Goal: Information Seeking & Learning: Learn about a topic

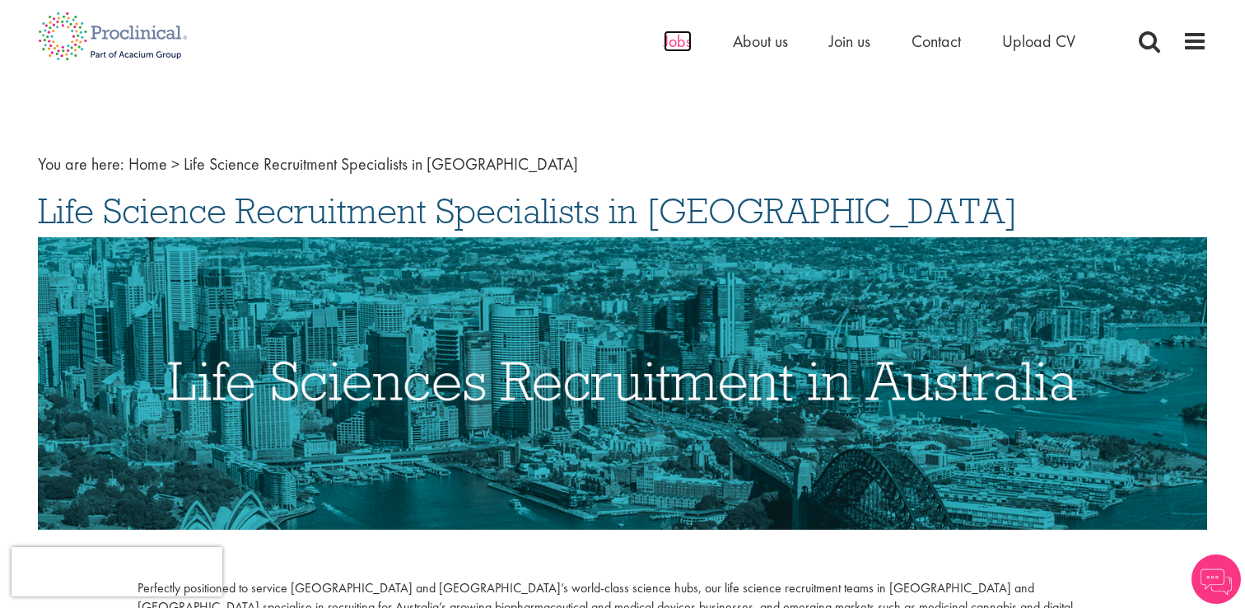
click at [674, 35] on span "Jobs" at bounding box center [678, 40] width 28 height 21
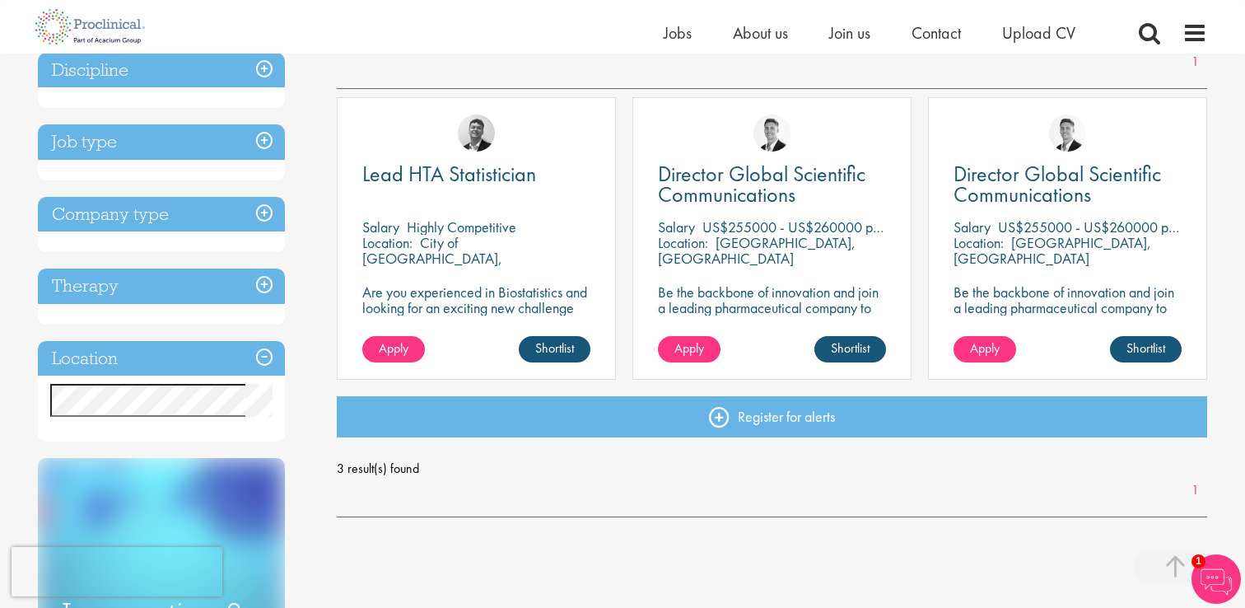
scroll to position [258, 0]
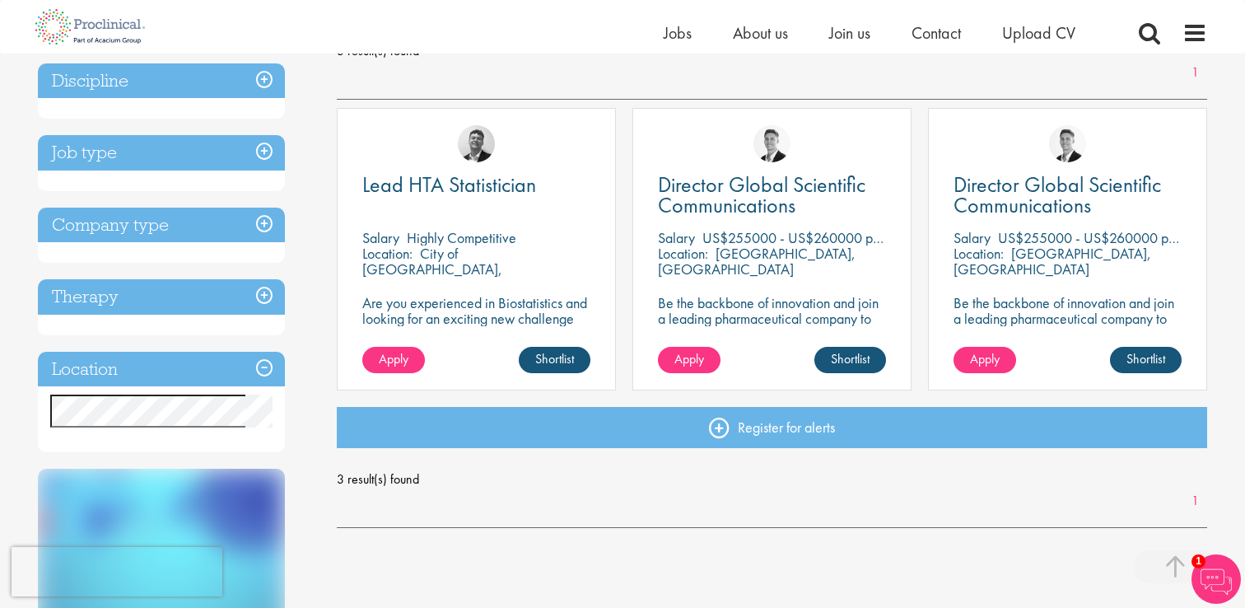
click at [193, 390] on div "Location Specified location Miles" at bounding box center [161, 402] width 247 height 101
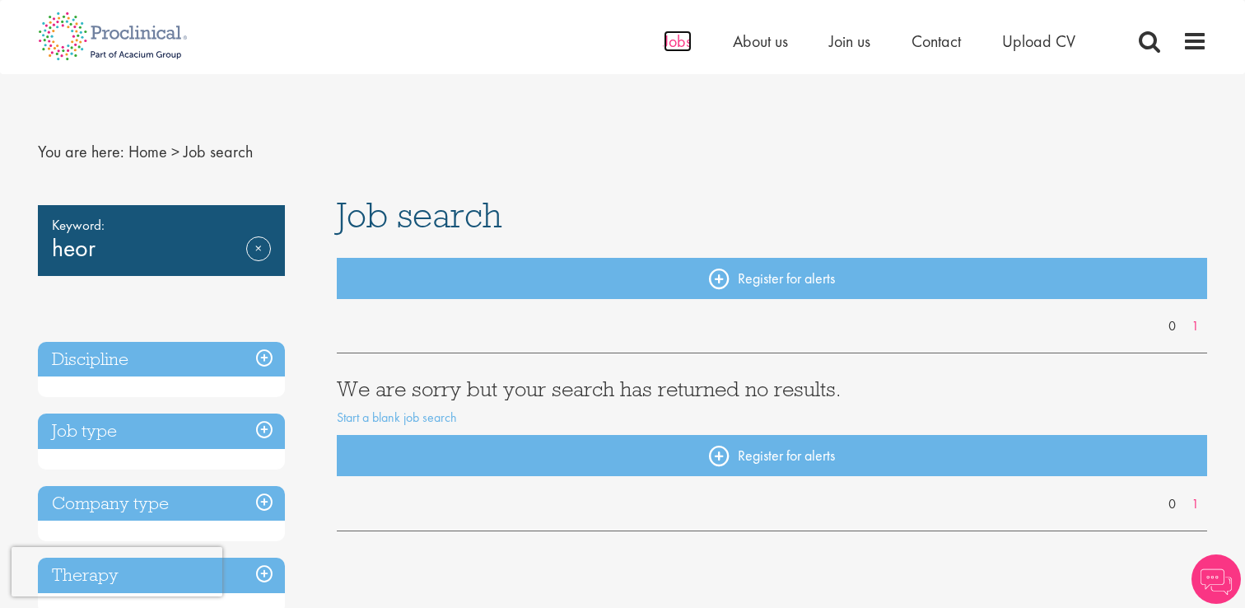
click at [674, 47] on span "Jobs" at bounding box center [678, 40] width 28 height 21
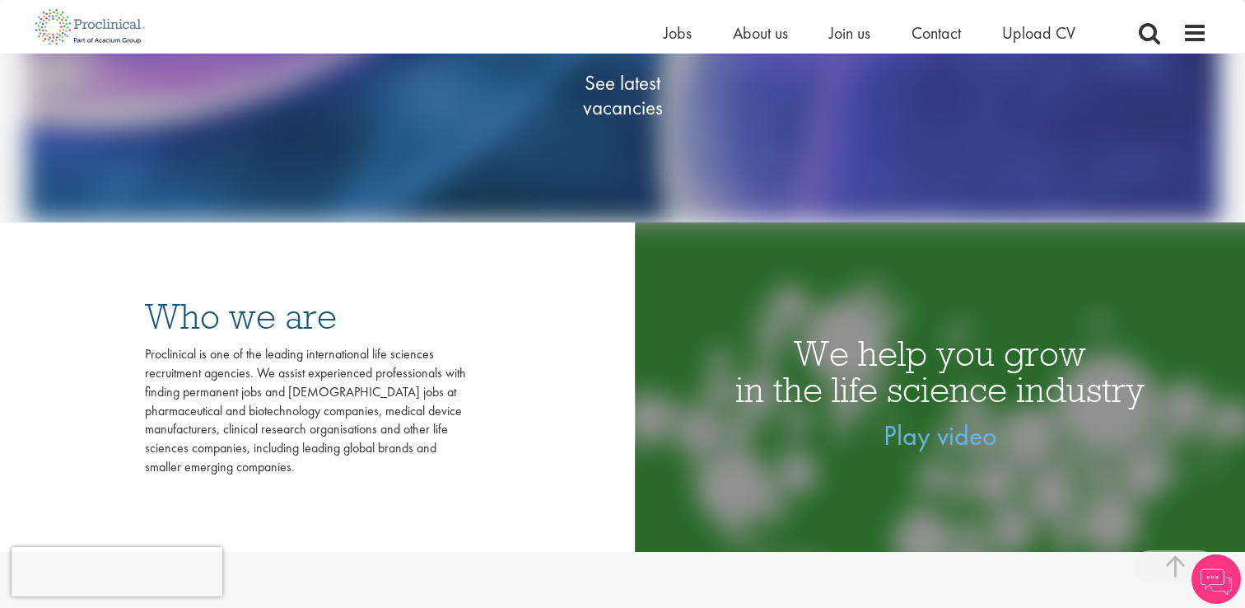
scroll to position [632, 0]
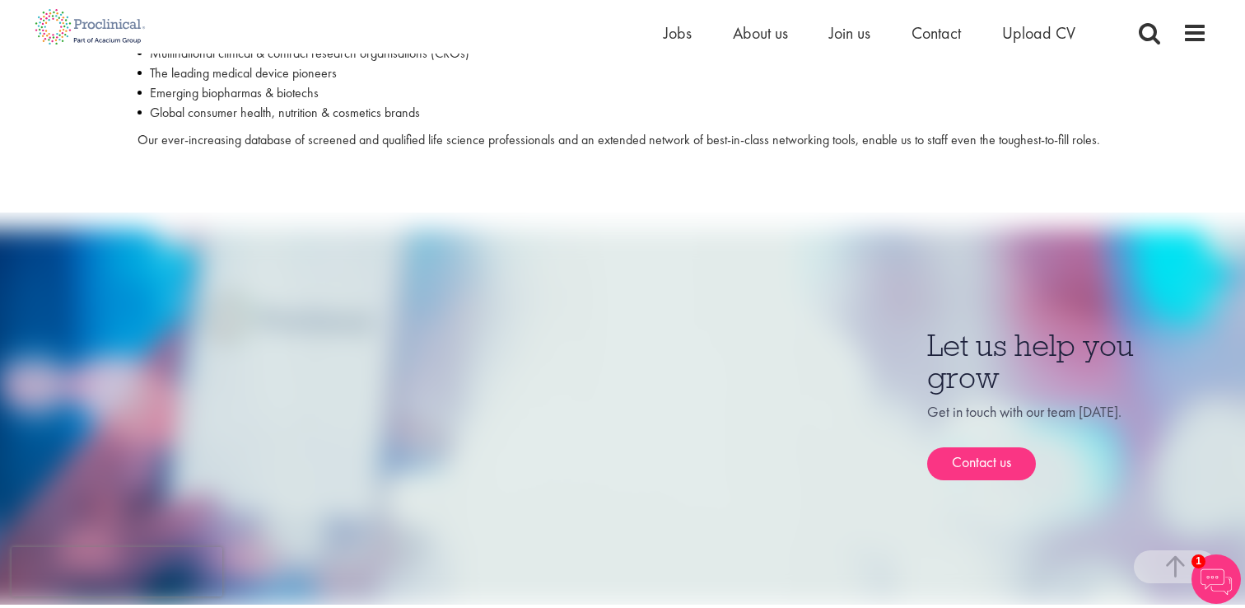
scroll to position [732, 0]
